Goal: Task Accomplishment & Management: Use online tool/utility

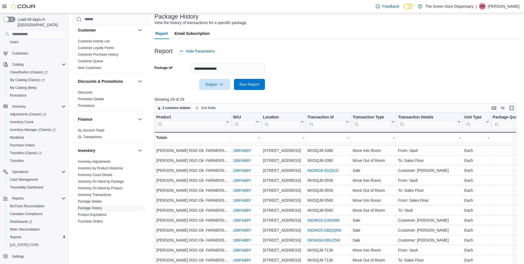
scroll to position [35, 0]
click at [103, 188] on link "Inventory On Hand by Product" at bounding box center [100, 188] width 44 height 4
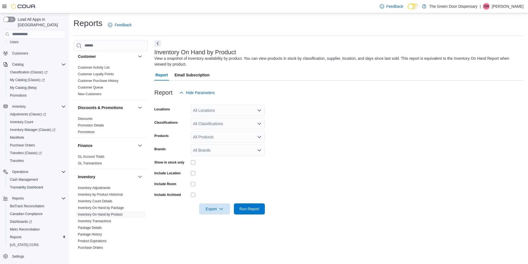
click at [218, 108] on div "All Locations" at bounding box center [228, 110] width 74 height 11
click at [217, 124] on button "3748 State Hwy 37" at bounding box center [228, 128] width 74 height 8
click at [281, 107] on form "Locations 3748 State Hwy 37 Classifications All Classifications Products All Pr…" at bounding box center [338, 156] width 369 height 116
click at [233, 124] on div "All Classifications" at bounding box center [228, 123] width 74 height 11
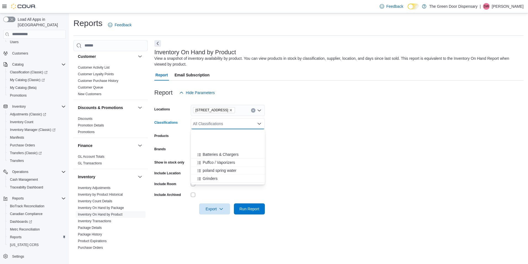
scroll to position [169, 0]
click at [222, 179] on span "Glass Cleaner" at bounding box center [215, 180] width 25 height 6
click at [216, 174] on span "Rolling Trays" at bounding box center [214, 172] width 22 height 6
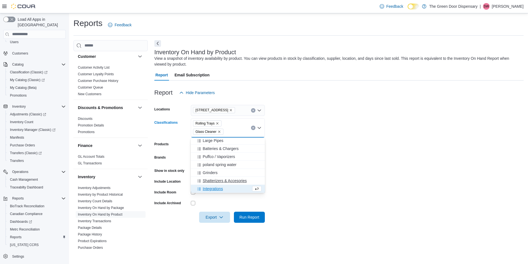
click at [216, 180] on span "Shatterizers & Accesories" at bounding box center [225, 181] width 44 height 6
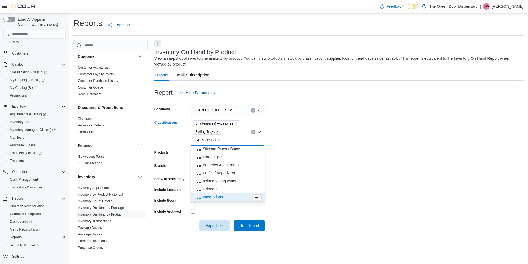
click at [217, 189] on span "Grinders" at bounding box center [210, 189] width 15 height 6
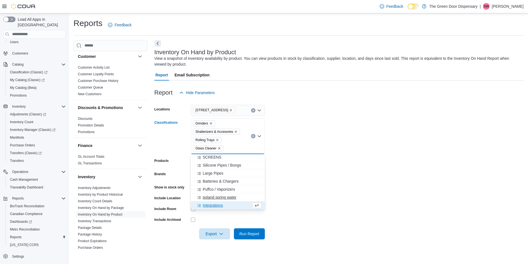
click at [220, 198] on span "poland spring water" at bounding box center [220, 197] width 34 height 6
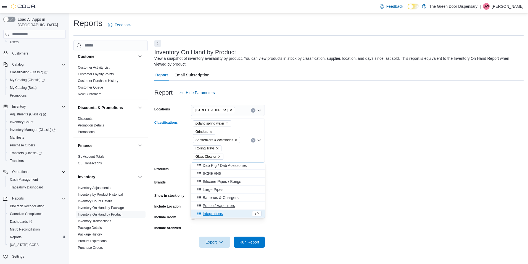
click at [221, 204] on span "Puffco / Vaporizers" at bounding box center [219, 205] width 32 height 6
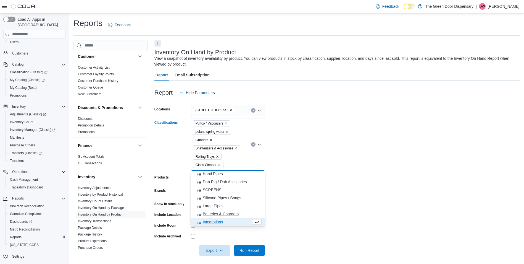
click at [220, 212] on span "Batteries & Chargers" at bounding box center [221, 214] width 36 height 6
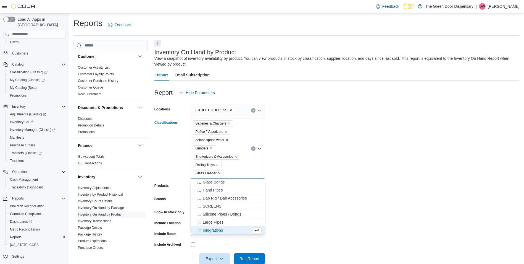
click at [220, 220] on span "Large Pipes" at bounding box center [213, 222] width 21 height 6
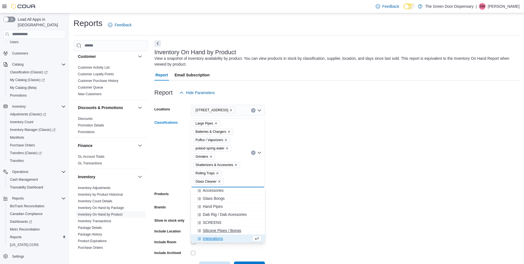
click at [228, 229] on span "Silicone Pipes / Bongs" at bounding box center [222, 230] width 38 height 6
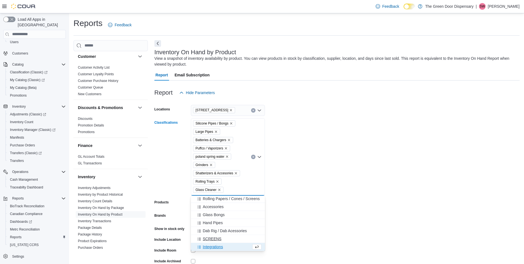
click at [228, 237] on div "SCREENS" at bounding box center [227, 239] width 67 height 6
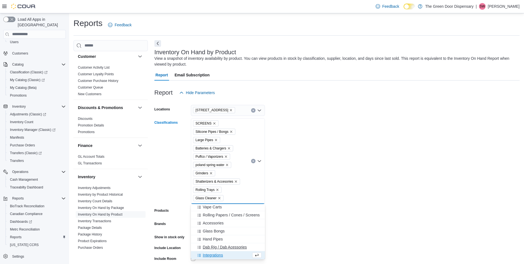
click at [229, 245] on span "Dab Rig / Dab Acessories" at bounding box center [225, 247] width 44 height 6
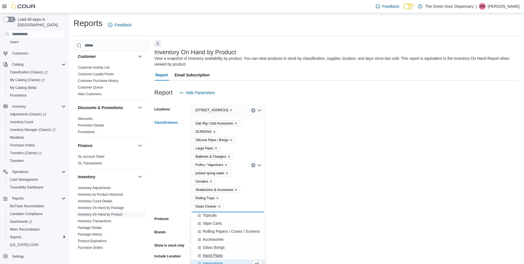
click at [232, 254] on div "Hand Pipes" at bounding box center [227, 255] width 67 height 6
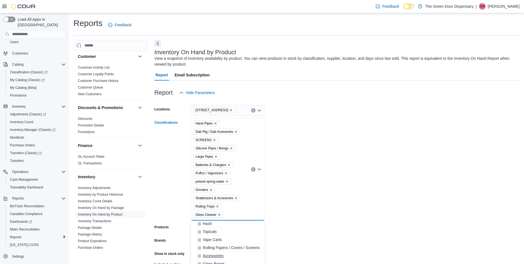
click at [233, 258] on button "Accessories" at bounding box center [228, 255] width 74 height 8
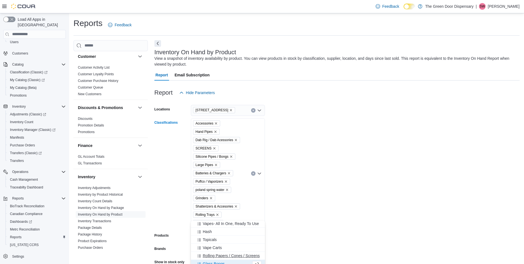
scroll to position [65, 0]
click at [240, 256] on span "Rolling Papers / Cones / Screens" at bounding box center [231, 255] width 57 height 6
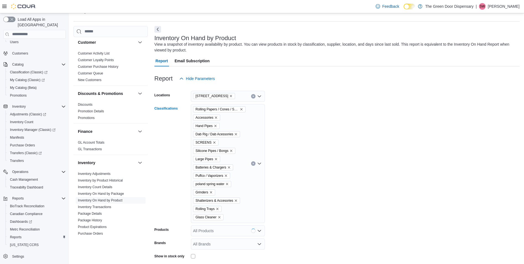
scroll to position [28, 0]
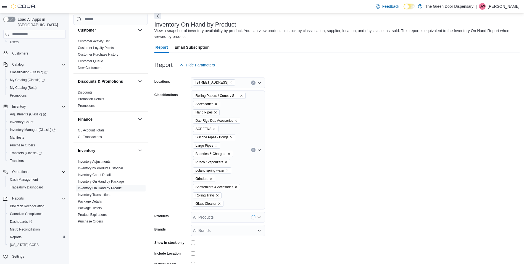
click at [231, 201] on form "Locations 3748 State Hwy 37 Classifications Rolling Papers / Cones / Screens Ac…" at bounding box center [336, 182] width 365 height 224
click at [233, 195] on div "Rolling Papers / Cones / Screens Accessories Hand Pipes Dab Rig / Dab Acessorie…" at bounding box center [228, 149] width 74 height 119
click at [222, 246] on span "Glass Bongs" at bounding box center [214, 244] width 22 height 6
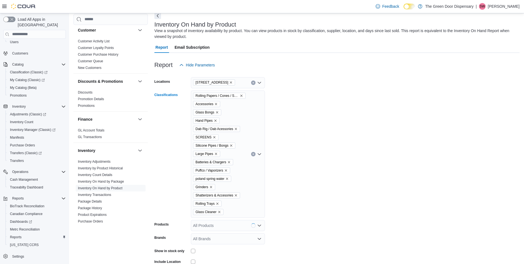
scroll to position [78, 0]
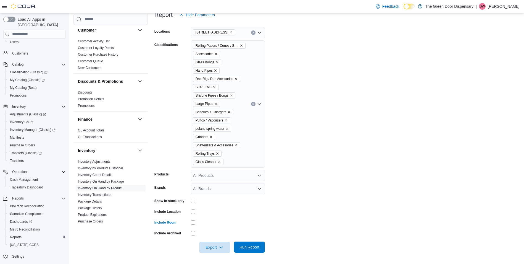
click at [240, 245] on span "Run Report" at bounding box center [250, 247] width 20 height 6
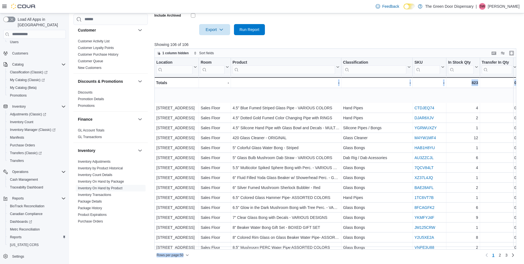
scroll to position [268, 0]
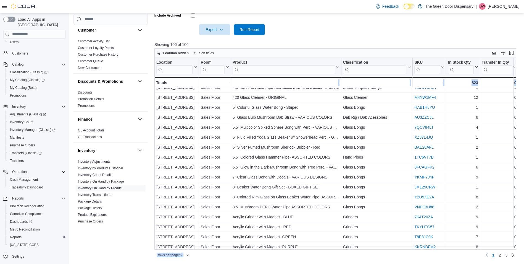
drag, startPoint x: 248, startPoint y: 249, endPoint x: 266, endPoint y: 247, distance: 17.5
click at [266, 247] on div "1 column hidden Sort fields Location Click to view column header actions Room C…" at bounding box center [335, 153] width 362 height 211
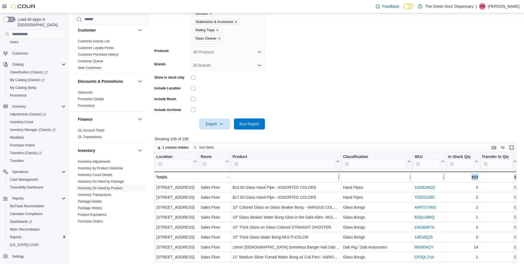
scroll to position [185, 0]
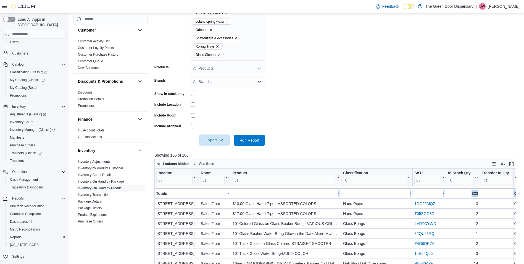
click at [216, 143] on span "Export" at bounding box center [214, 139] width 24 height 11
click at [222, 148] on button "Export to Excel" at bounding box center [215, 151] width 31 height 11
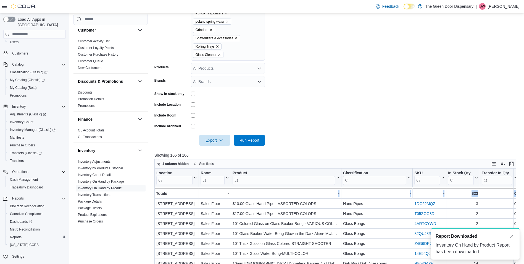
scroll to position [0, 0]
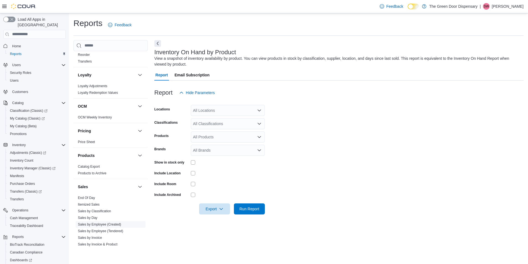
scroll to position [304, 0]
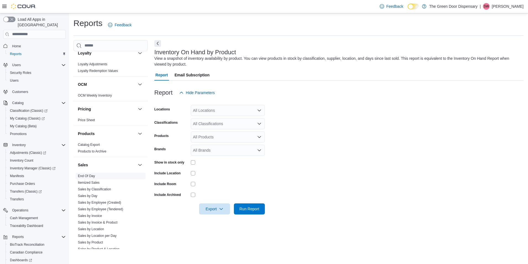
click at [91, 177] on link "End Of Day" at bounding box center [86, 176] width 17 height 4
